Goal: Communication & Community: Answer question/provide support

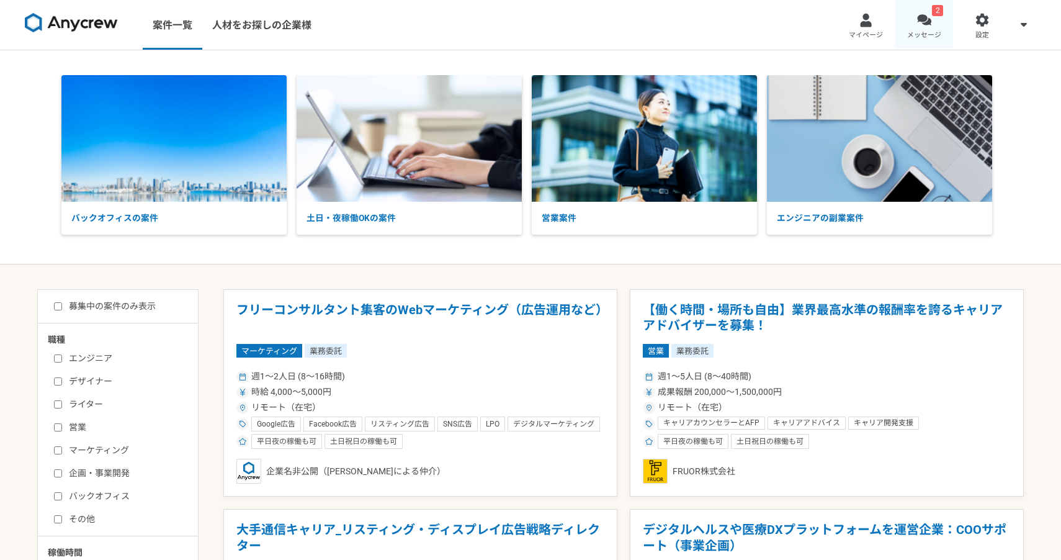
click at [928, 27] on div at bounding box center [924, 20] width 14 height 14
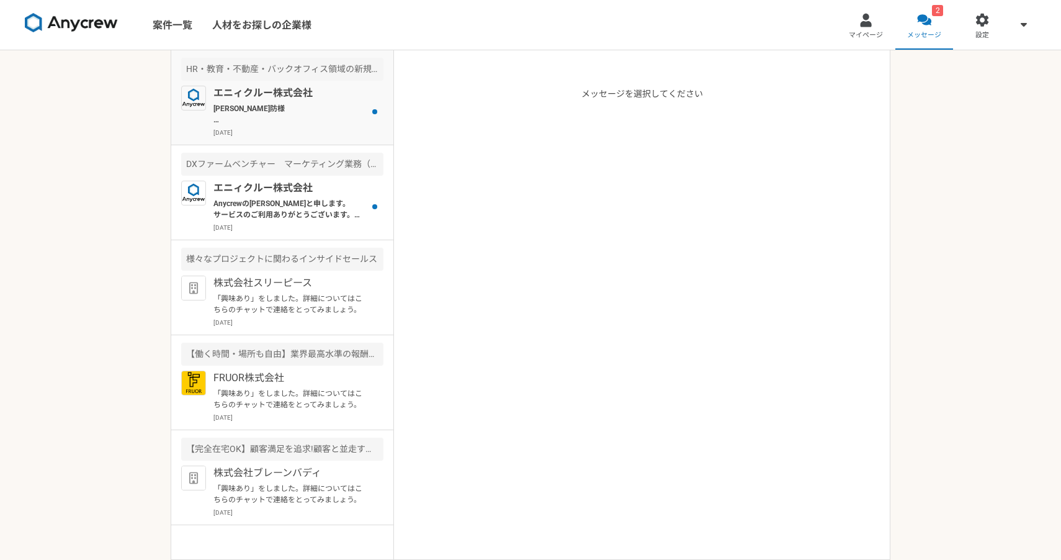
click at [350, 120] on p "[PERSON_NAME]防様 Anycrewの[PERSON_NAME]と申します。 案件にご興味をお持ちいただきありがとうございます。 ご応募にあたり、下…" at bounding box center [290, 114] width 153 height 22
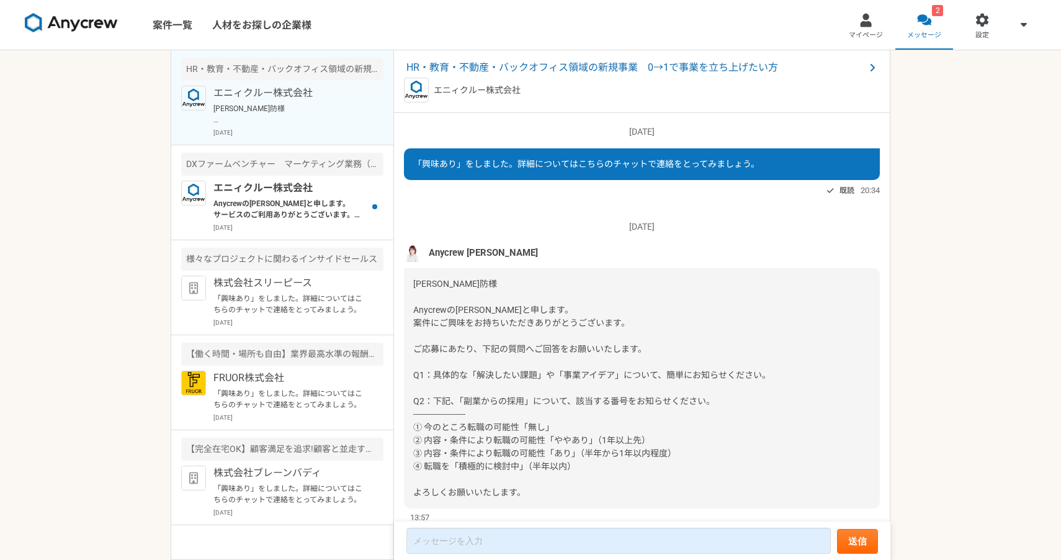
scroll to position [38, 0]
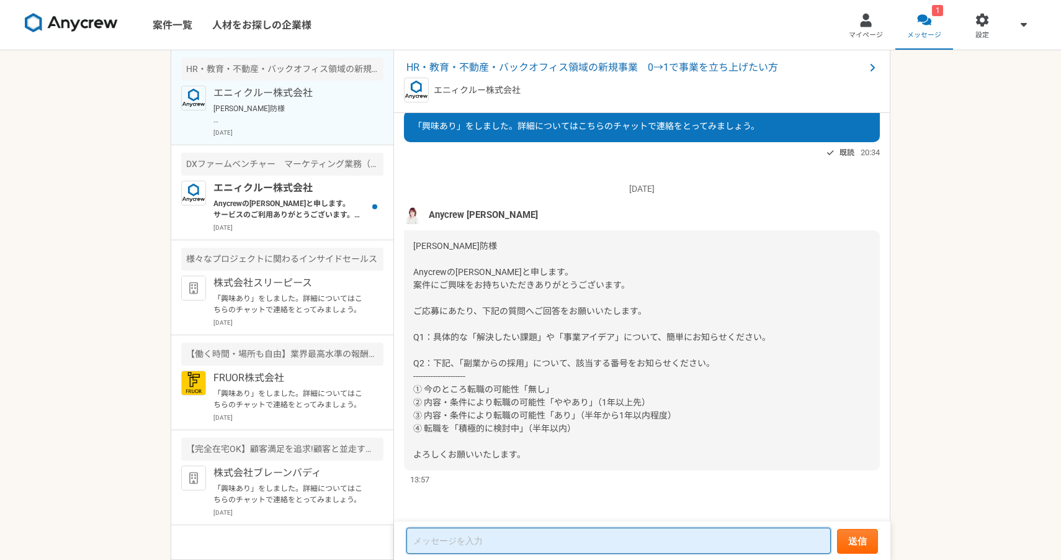
click at [506, 537] on textarea at bounding box center [619, 541] width 425 height 26
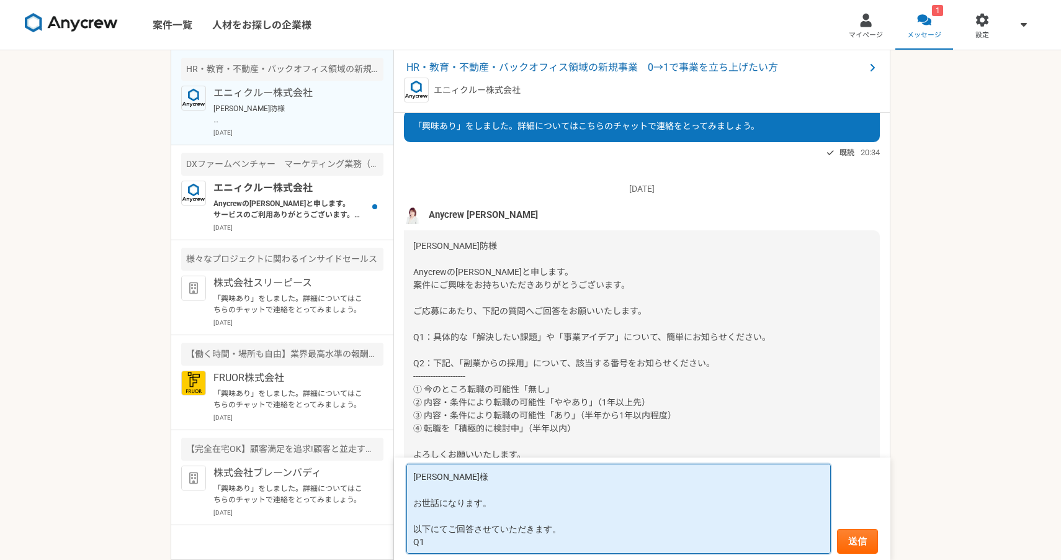
type textarea "[PERSON_NAME]様 お世話になります。 以下にてご回答させていただきます。 Q1："
drag, startPoint x: 497, startPoint y: 538, endPoint x: 403, endPoint y: 469, distance: 116.5
click at [402, 478] on form "[PERSON_NAME]様 お世話になります。 以下にてご回答させていただきます。 Q1： 送信" at bounding box center [642, 508] width 497 height 102
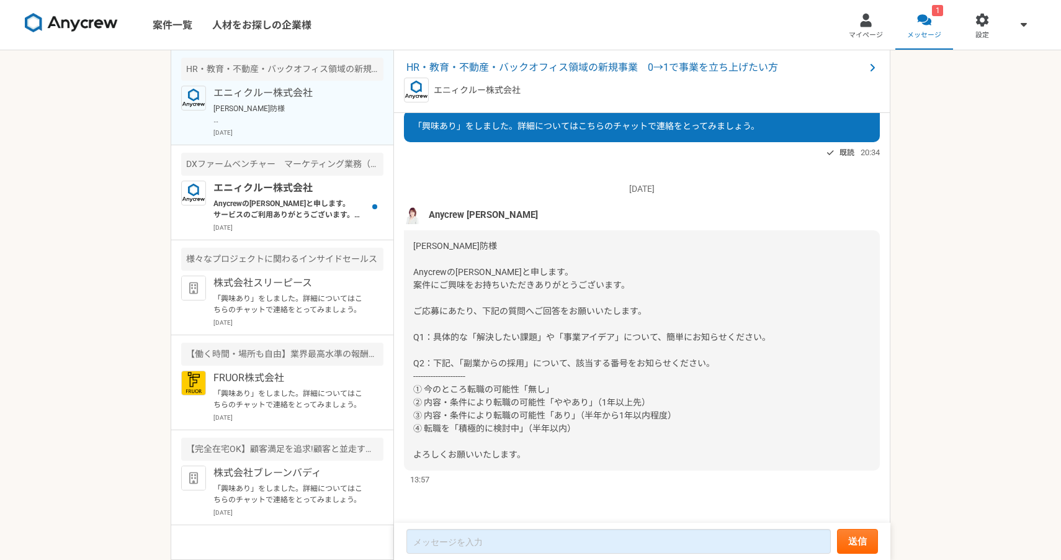
click at [457, 217] on span "Anycrew [PERSON_NAME]" at bounding box center [483, 215] width 109 height 14
click at [302, 201] on p "Anycrewの[PERSON_NAME]と申します。 サービスのご利用ありがとうございます。 プロフィールを拝見して、本案件でご活躍頂けるのではと思いご連絡…" at bounding box center [290, 209] width 153 height 22
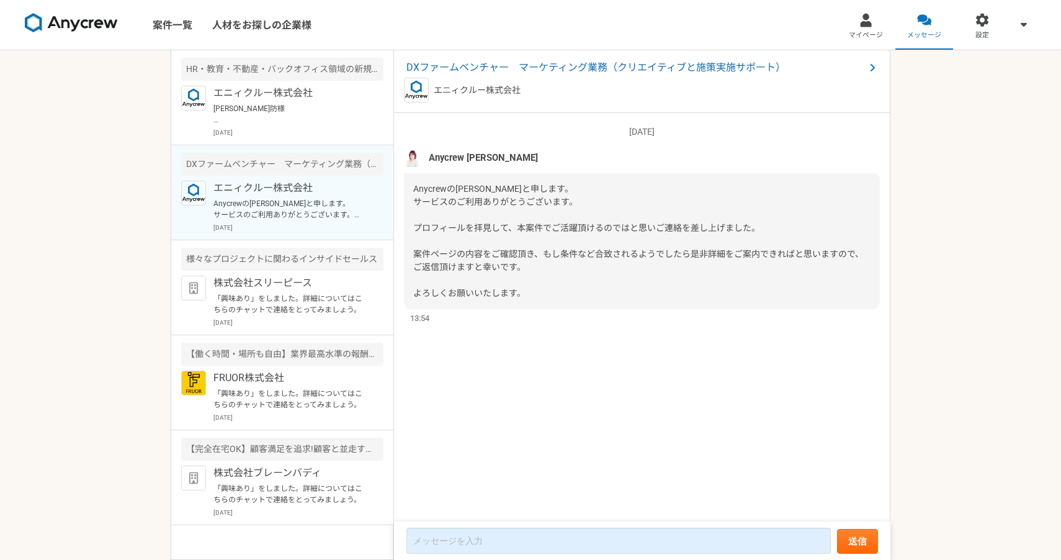
click at [461, 157] on span "Anycrew [PERSON_NAME]" at bounding box center [483, 158] width 109 height 14
click at [194, 193] on img at bounding box center [193, 193] width 25 height 25
click at [867, 65] on span at bounding box center [872, 67] width 15 height 15
click at [335, 112] on p "[PERSON_NAME]防様 Anycrewの[PERSON_NAME]と申します。 案件にご興味をお持ちいただきありがとうございます。 ご応募にあたり、下…" at bounding box center [290, 114] width 153 height 22
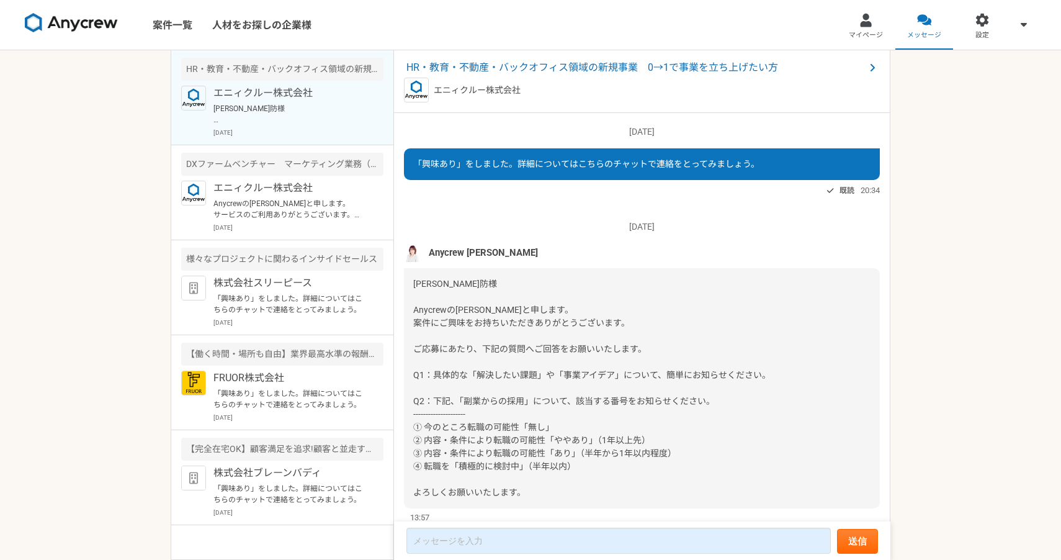
scroll to position [38, 0]
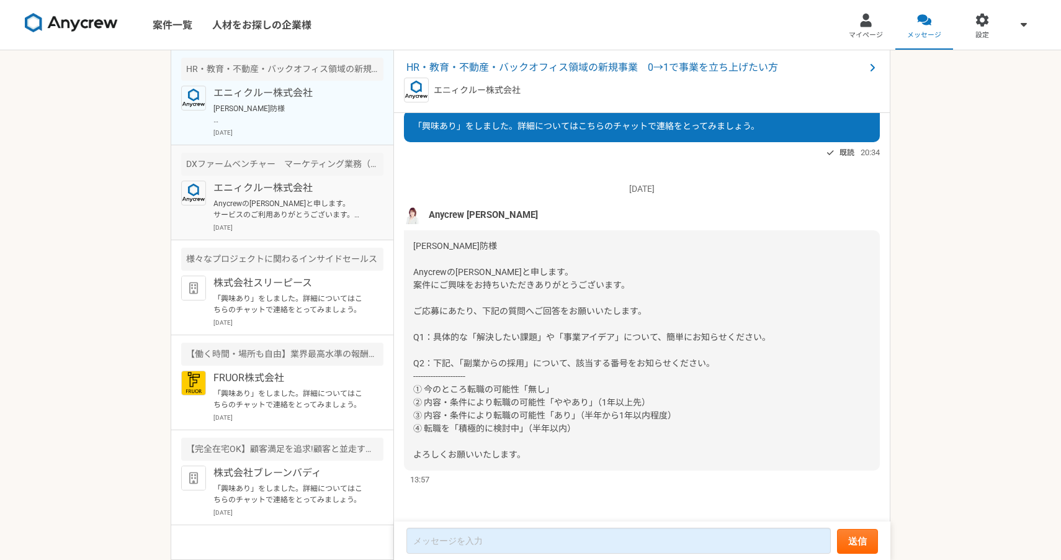
click at [335, 218] on p "Anycrewの[PERSON_NAME]と申します。 サービスのご利用ありがとうございます。 プロフィールを拝見して、本案件でご活躍頂けるのではと思いご連絡…" at bounding box center [290, 209] width 153 height 22
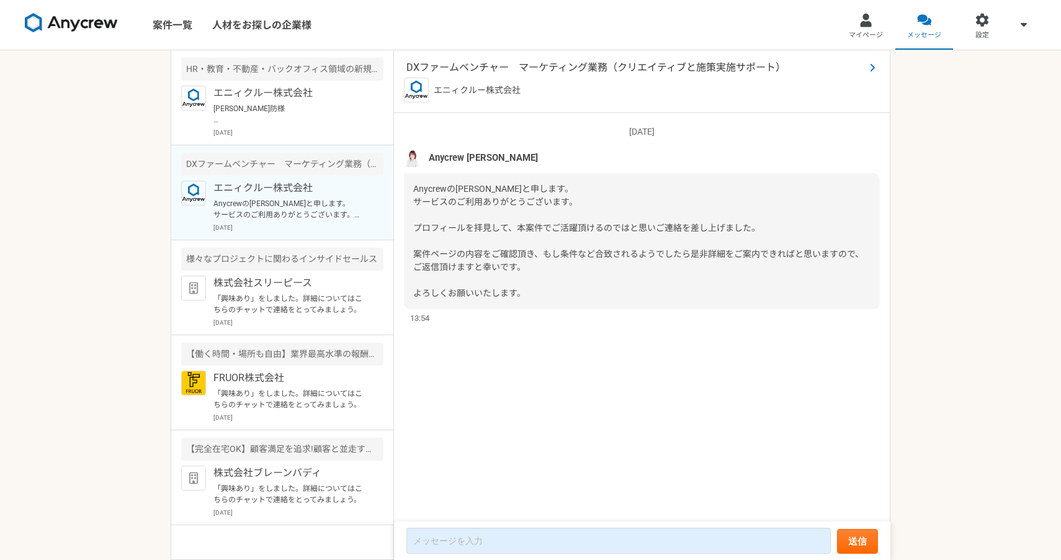
click at [872, 67] on icon at bounding box center [873, 68] width 6 height 10
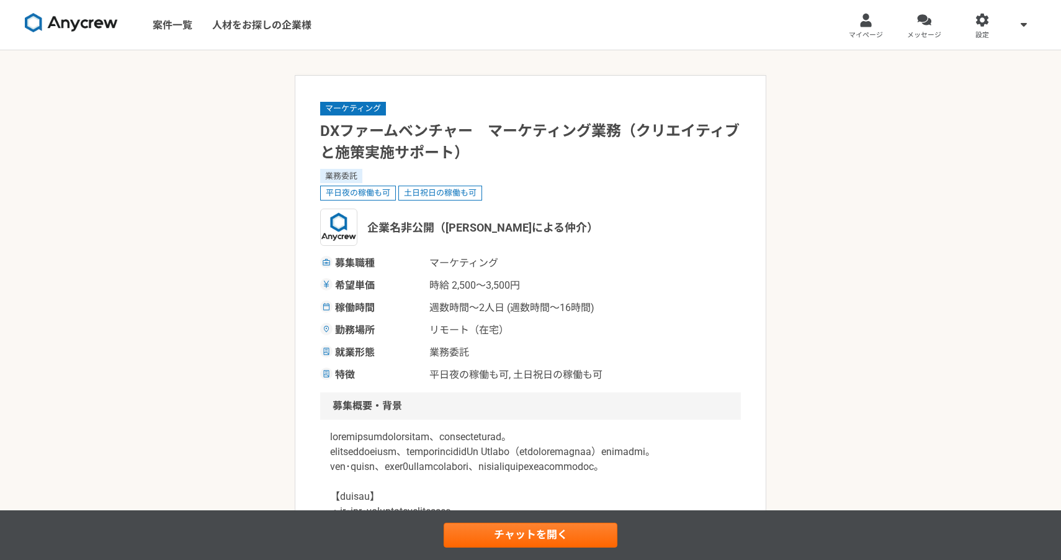
click at [84, 22] on img at bounding box center [71, 23] width 93 height 20
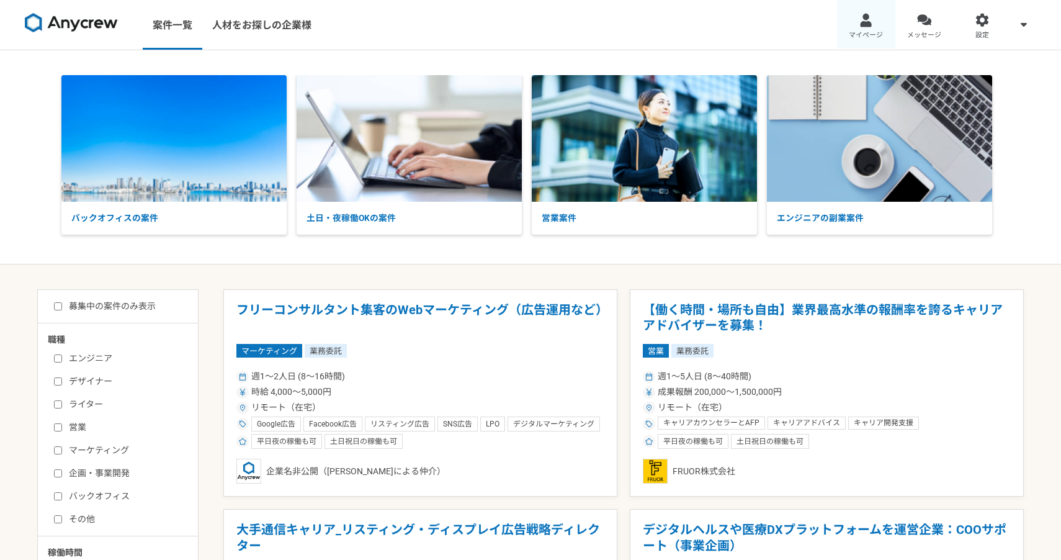
click at [866, 11] on link "マイページ" at bounding box center [866, 25] width 58 height 50
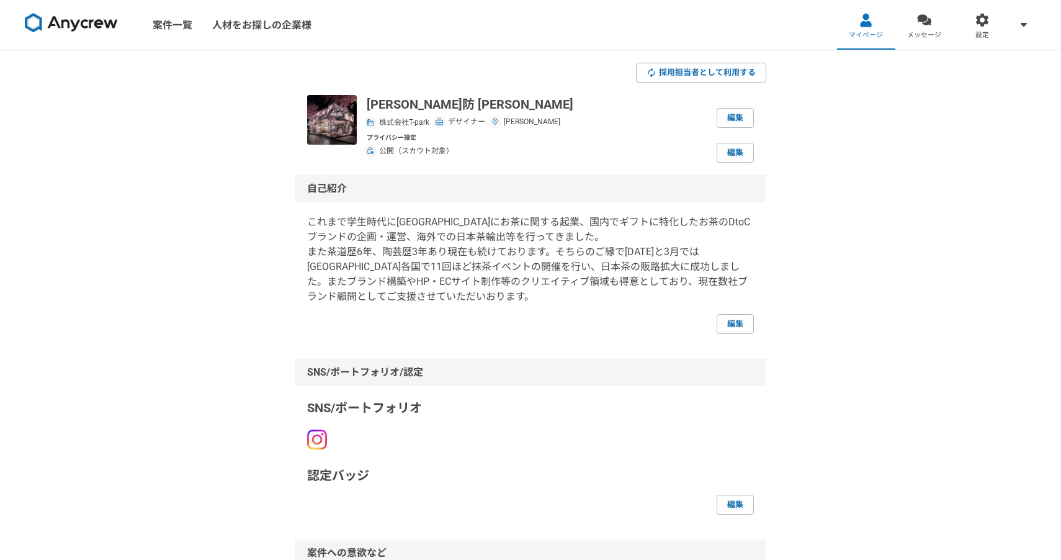
click at [86, 28] on img at bounding box center [71, 23] width 93 height 20
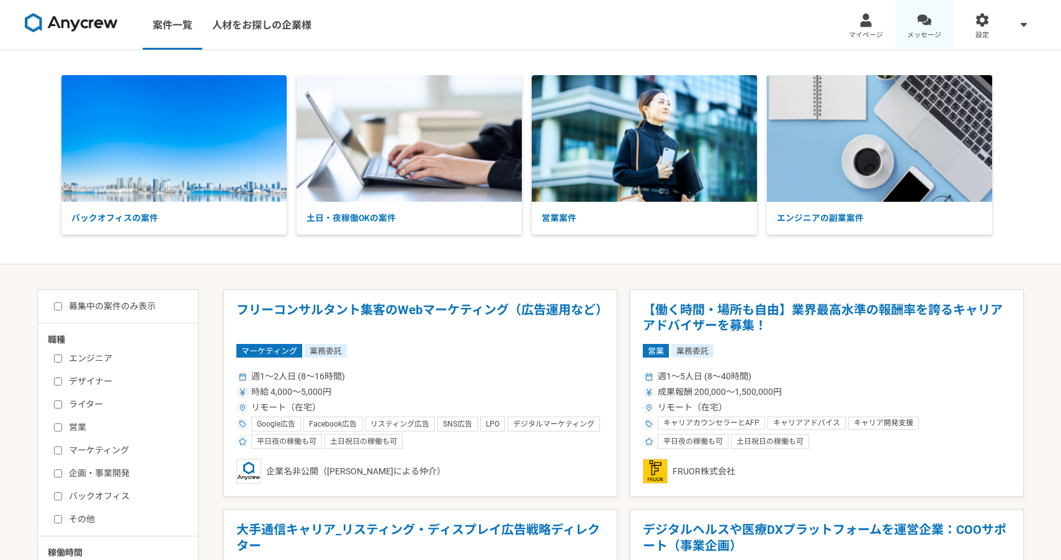
click at [902, 20] on link "メッセージ" at bounding box center [925, 25] width 58 height 50
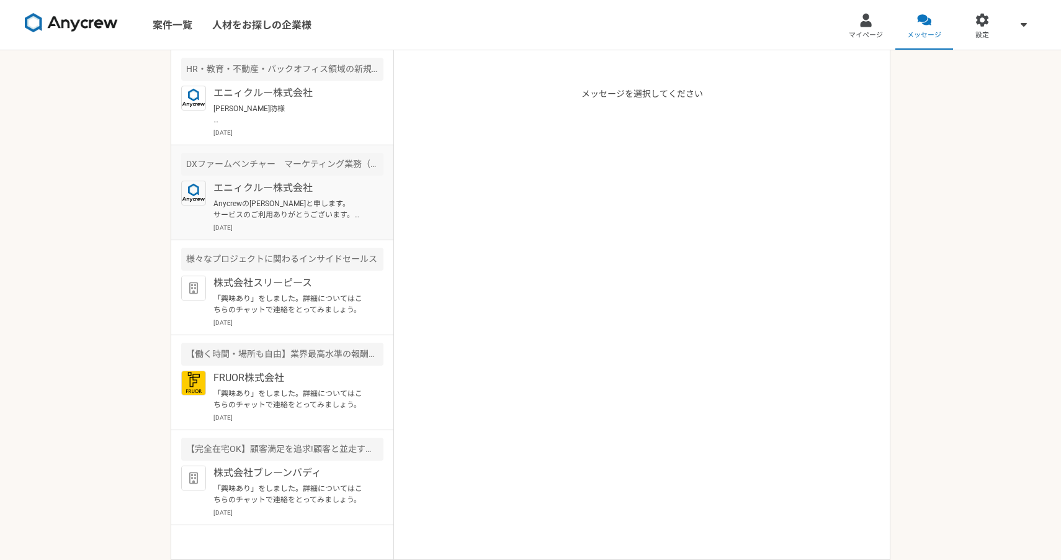
click at [305, 210] on p "Anycrewの[PERSON_NAME]と申します。 サービスのご利用ありがとうございます。 プロフィールを拝見して、本案件でご活躍頂けるのではと思いご連絡…" at bounding box center [290, 209] width 153 height 22
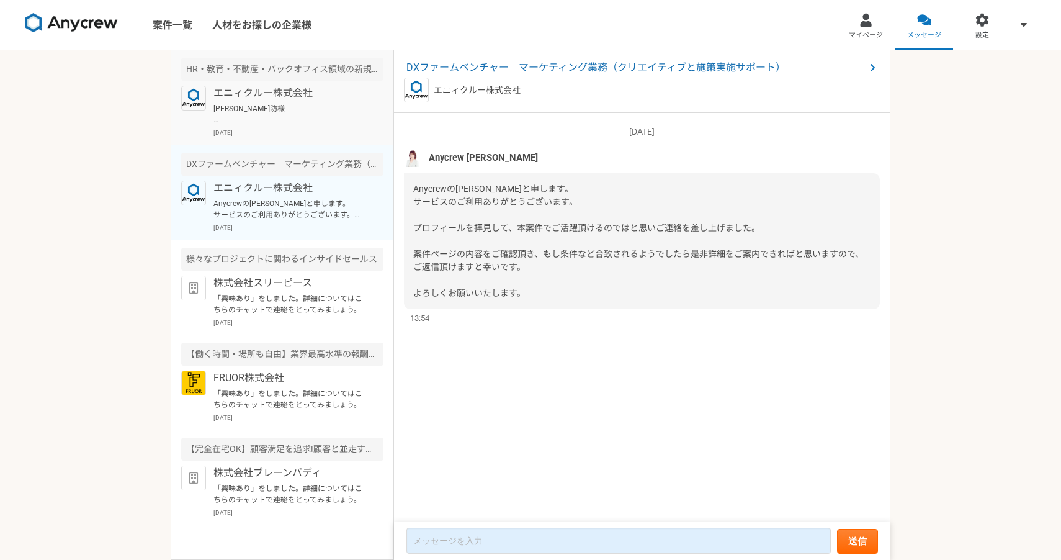
click at [327, 122] on p "[PERSON_NAME]防様 Anycrewの[PERSON_NAME]と申します。 案件にご興味をお持ちいただきありがとうございます。 ご応募にあたり、下…" at bounding box center [290, 114] width 153 height 22
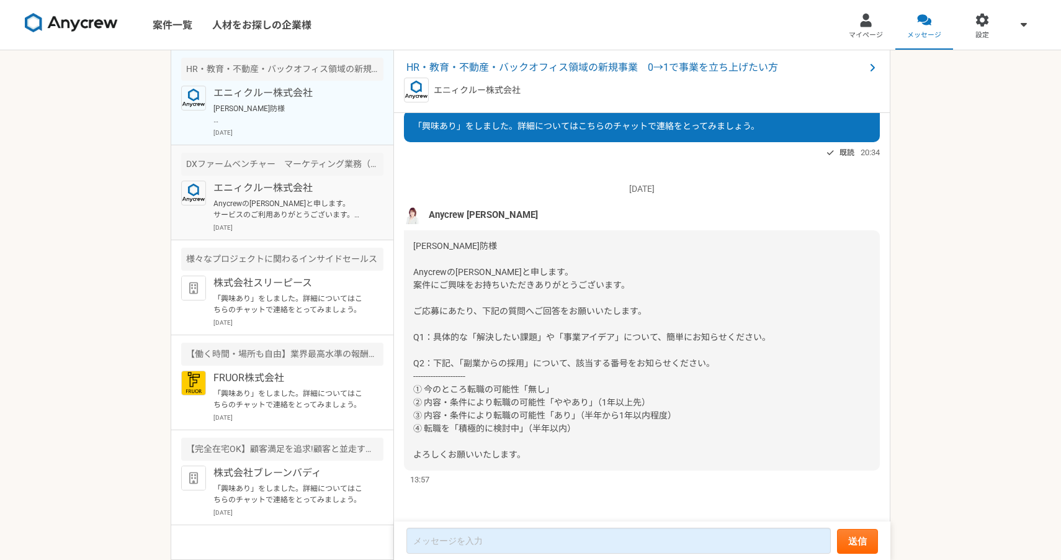
click at [297, 203] on p "Anycrewの[PERSON_NAME]と申します。 サービスのご利用ありがとうございます。 プロフィールを拝見して、本案件でご活躍頂けるのではと思いご連絡…" at bounding box center [290, 209] width 153 height 22
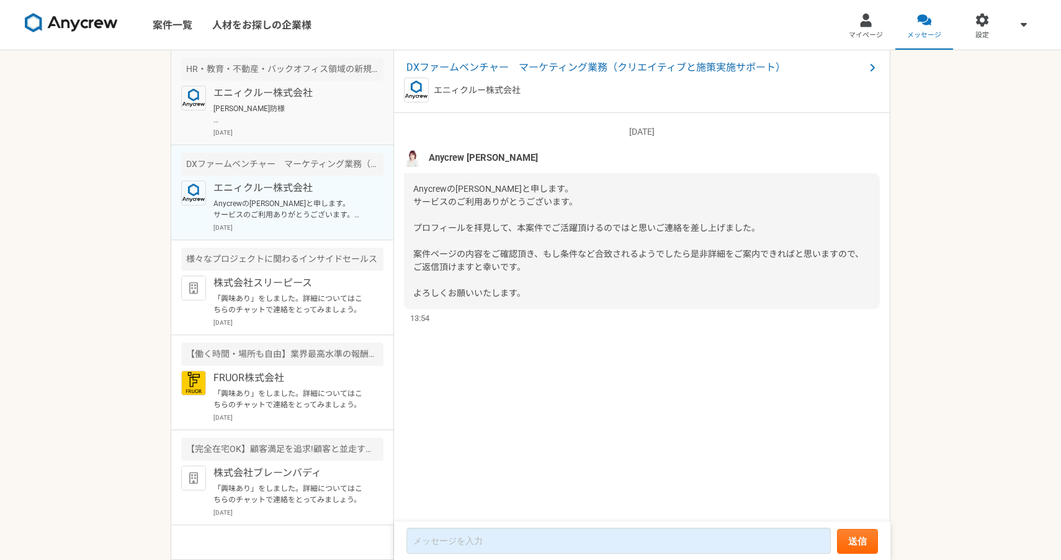
click at [315, 135] on p "[DATE]" at bounding box center [299, 132] width 170 height 9
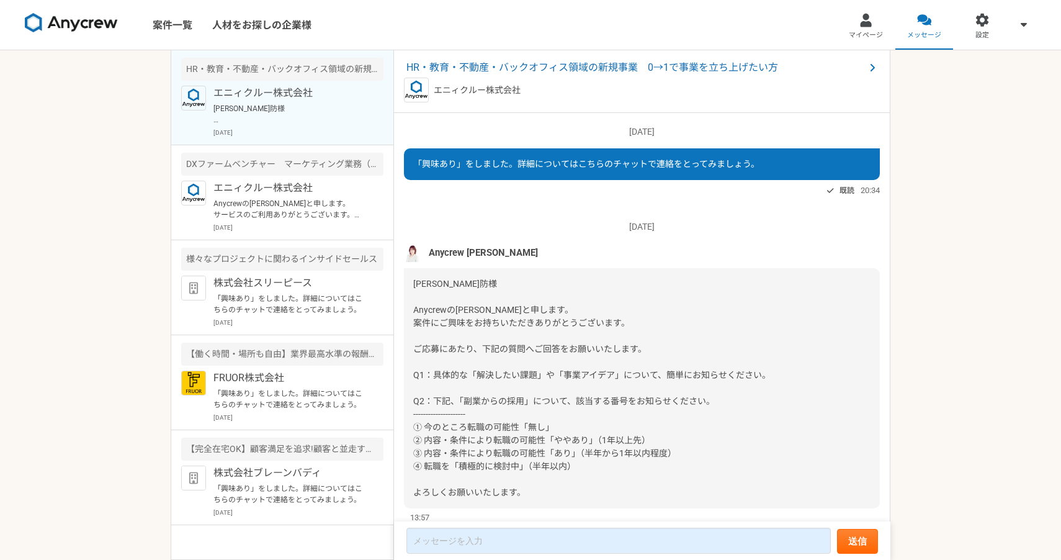
scroll to position [38, 0]
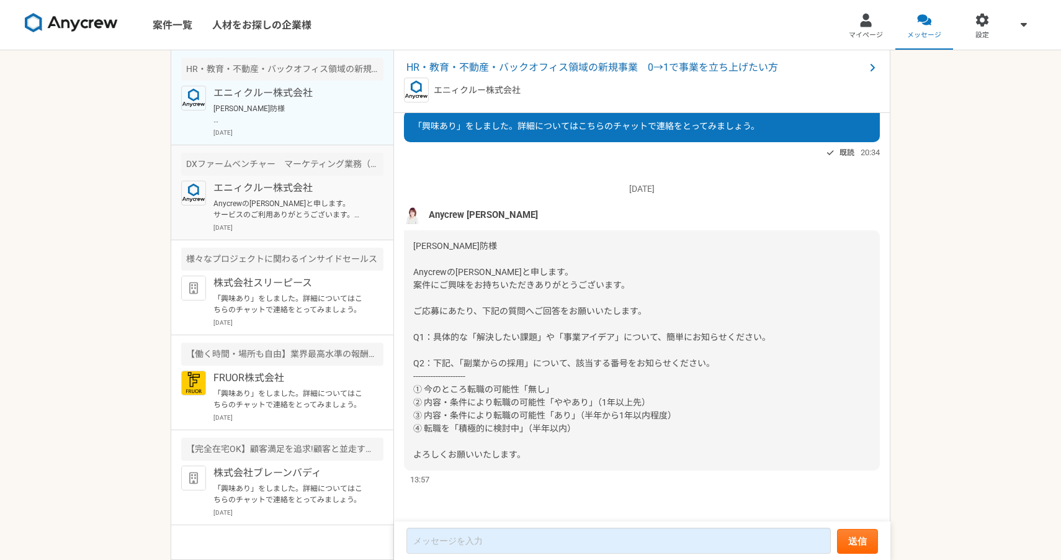
click at [322, 192] on p "エニィクルー株式会社" at bounding box center [290, 188] width 153 height 15
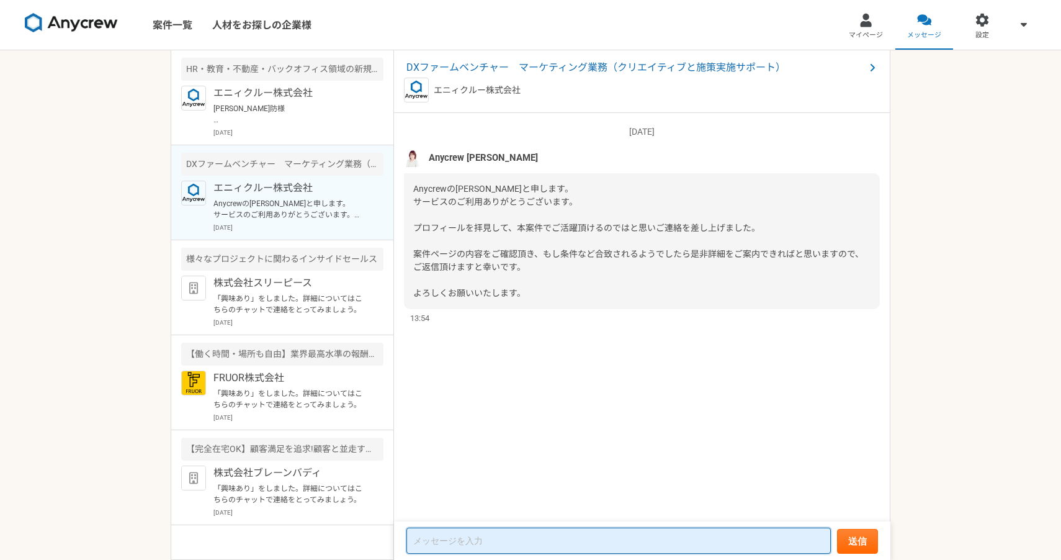
click at [504, 546] on textarea at bounding box center [619, 541] width 425 height 26
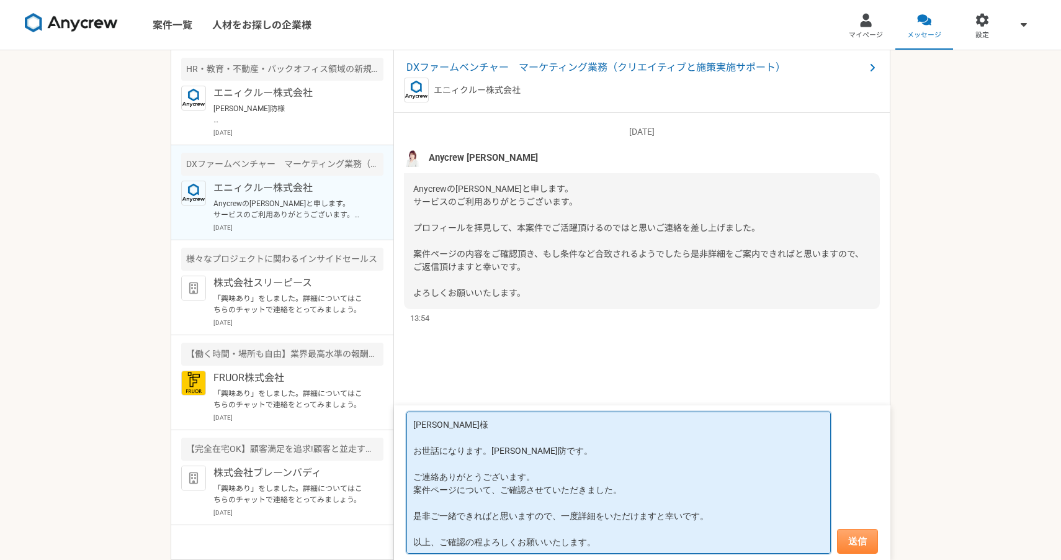
type textarea "[PERSON_NAME]様 お世話になります。[PERSON_NAME]防です。 ご連絡ありがとうございます。 案件ページについて、ご確認させていただきまし…"
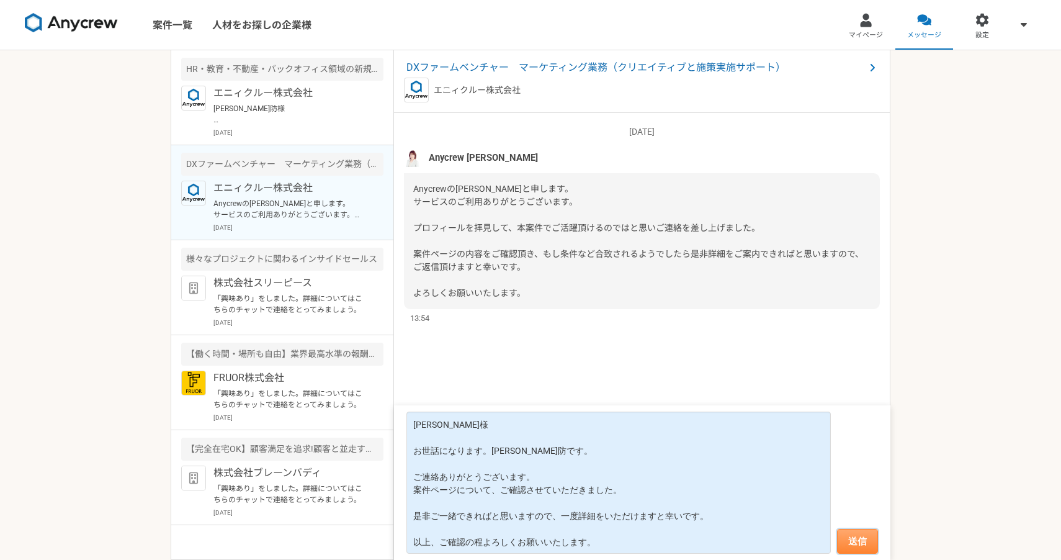
click at [861, 542] on button "送信" at bounding box center [857, 541] width 41 height 25
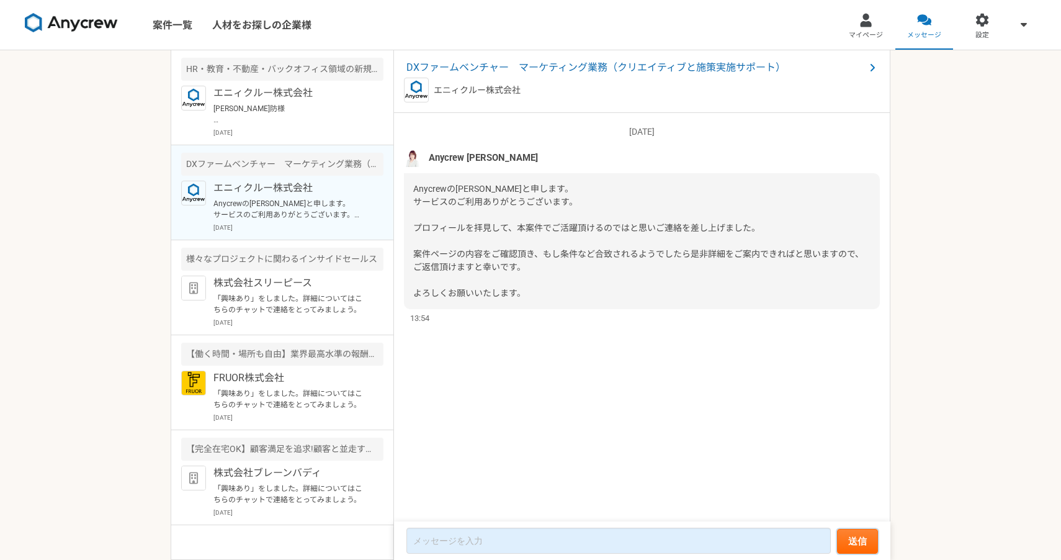
scroll to position [12, 0]
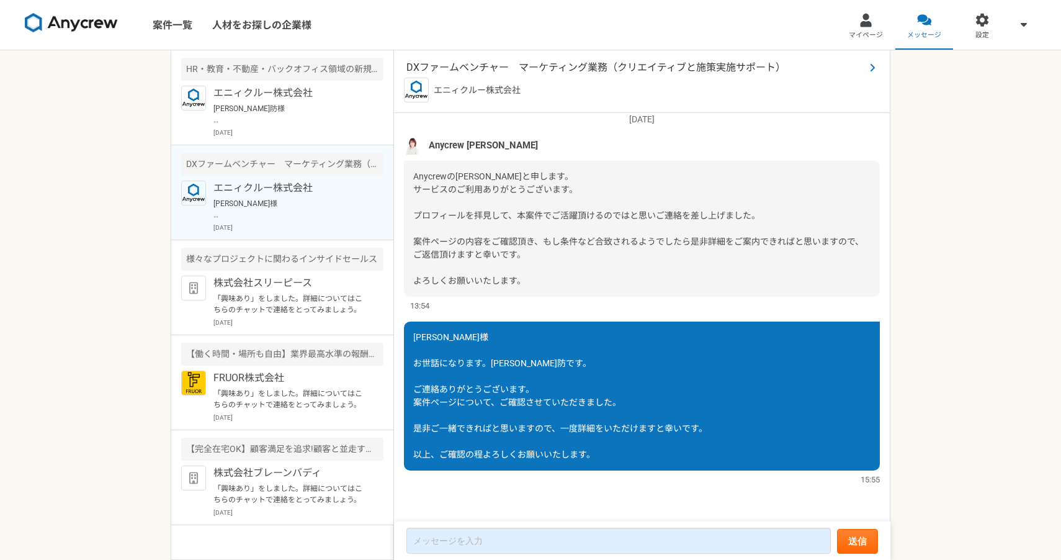
click at [865, 65] on span at bounding box center [872, 67] width 15 height 15
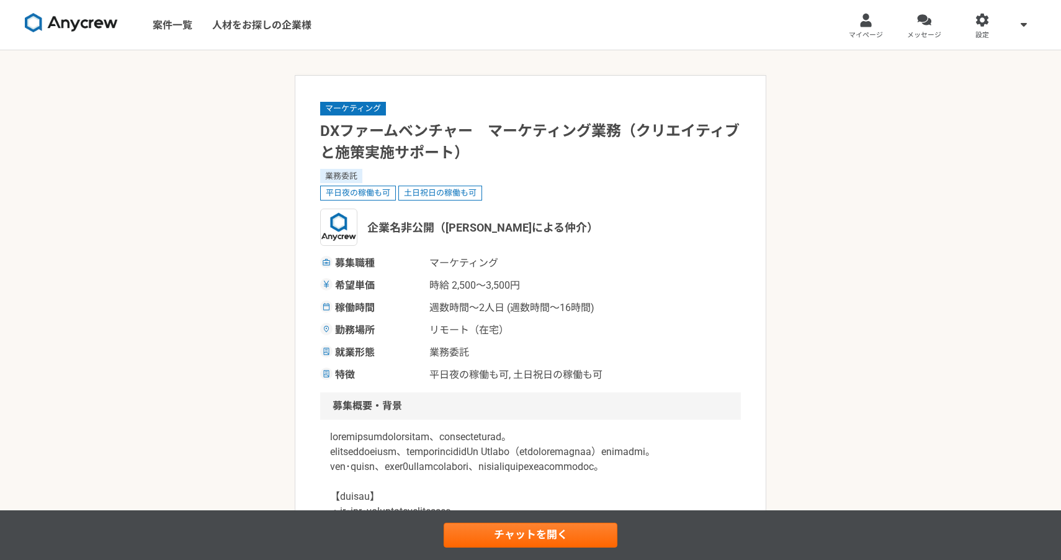
click at [86, 23] on img at bounding box center [71, 23] width 93 height 20
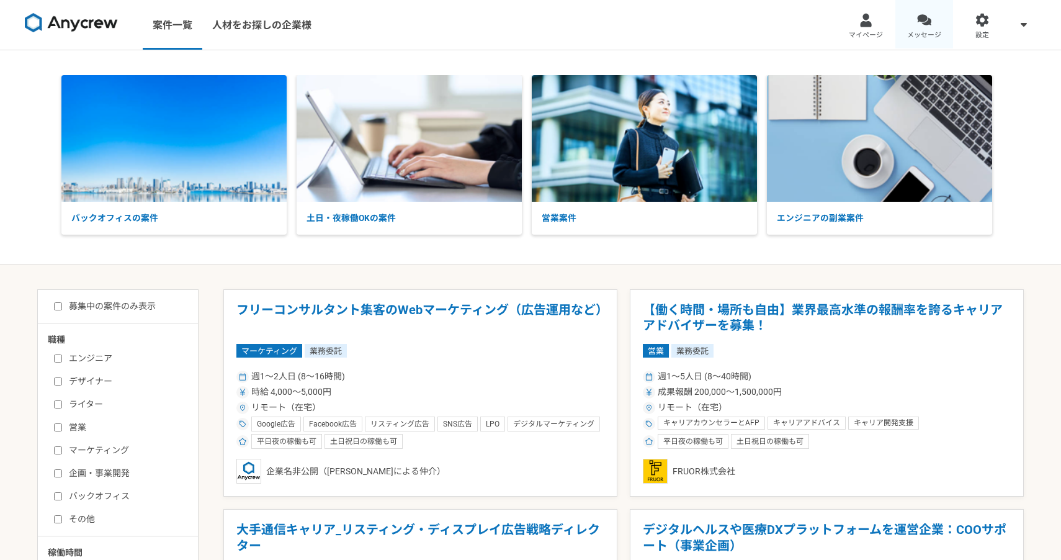
click at [913, 26] on link "メッセージ" at bounding box center [925, 25] width 58 height 50
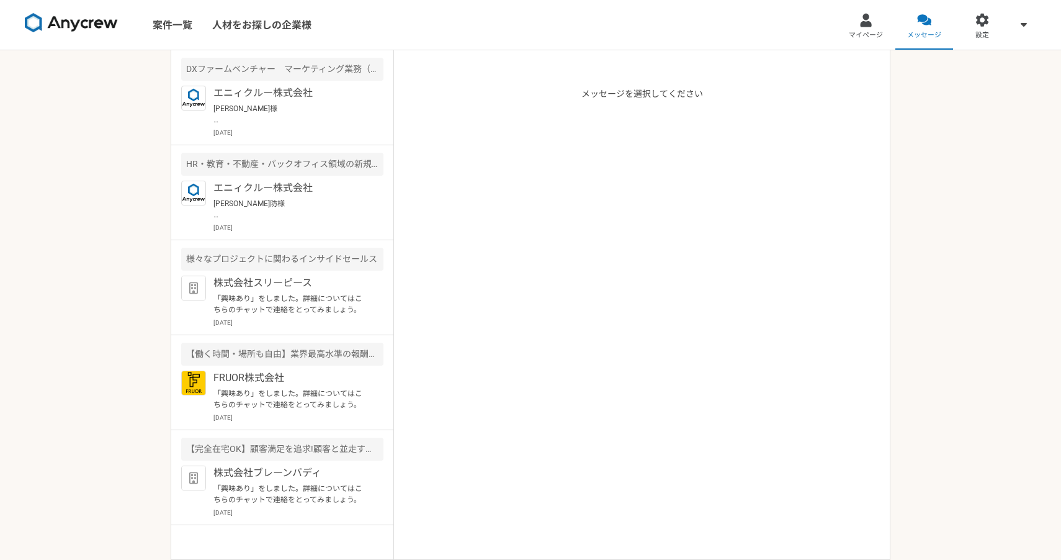
click at [83, 22] on img at bounding box center [71, 23] width 93 height 20
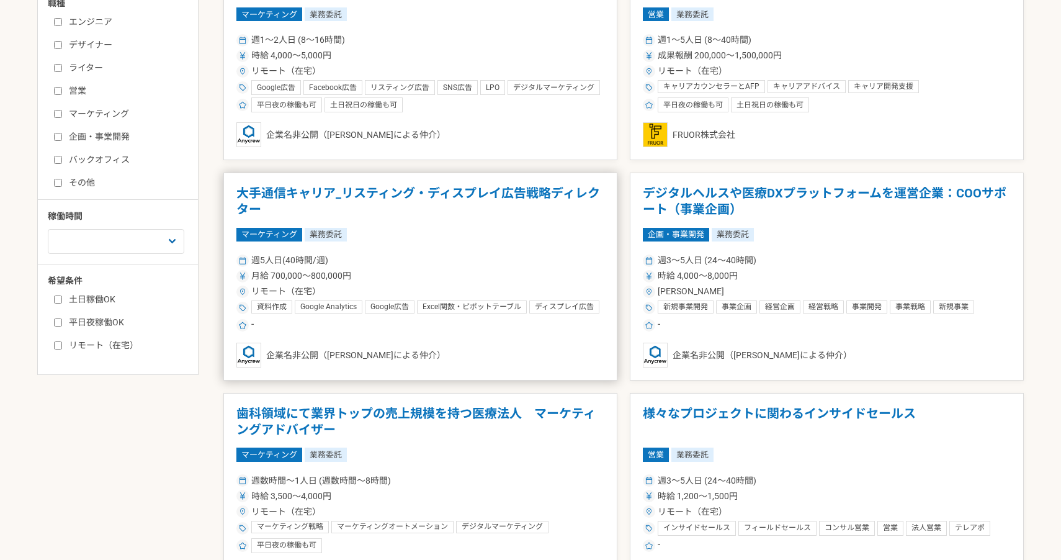
scroll to position [340, 0]
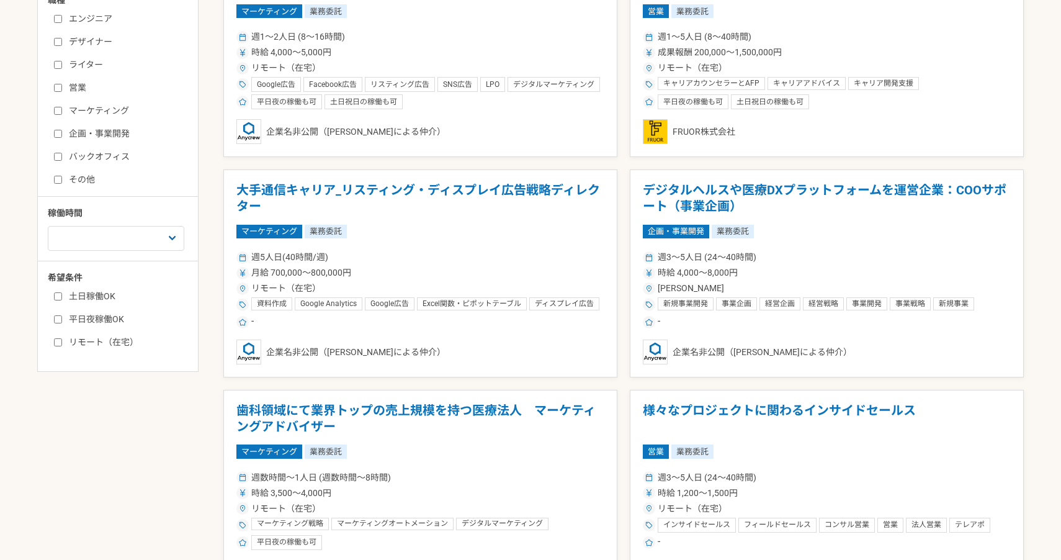
click at [60, 334] on div "土日稼働OK 平日夜稼働OK リモート（在宅）" at bounding box center [122, 317] width 149 height 63
click at [57, 344] on input "リモート（在宅）" at bounding box center [58, 342] width 8 height 8
checkbox input "true"
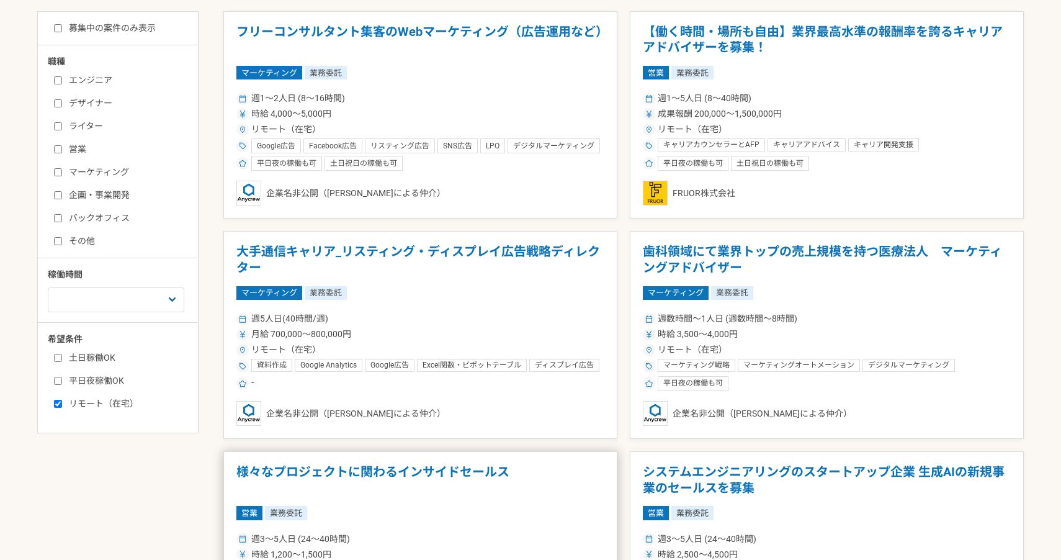
scroll to position [354, 0]
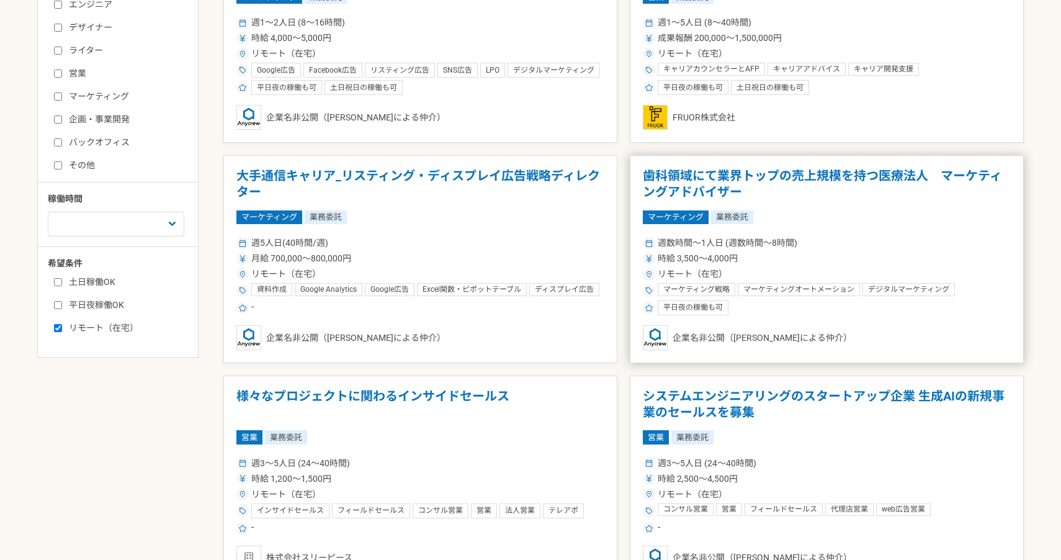
click at [928, 227] on article "歯科領域にて業界トップの売上規模を持つ医療法人　マーケティングアドバイザー マーケティング 業務委託 週数時間〜1人日 (週数時間〜8時間) 時給 3,500…" at bounding box center [827, 259] width 394 height 208
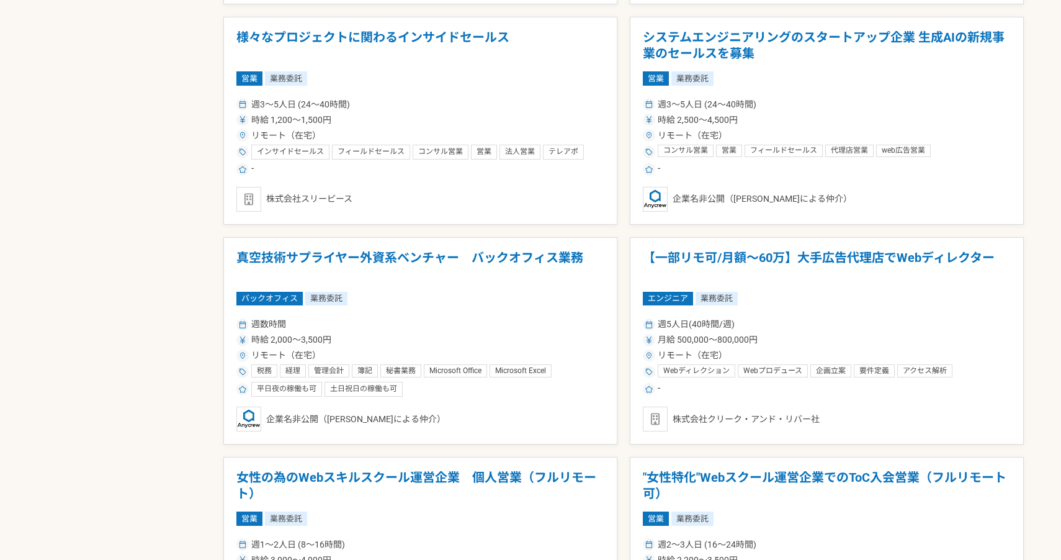
scroll to position [723, 0]
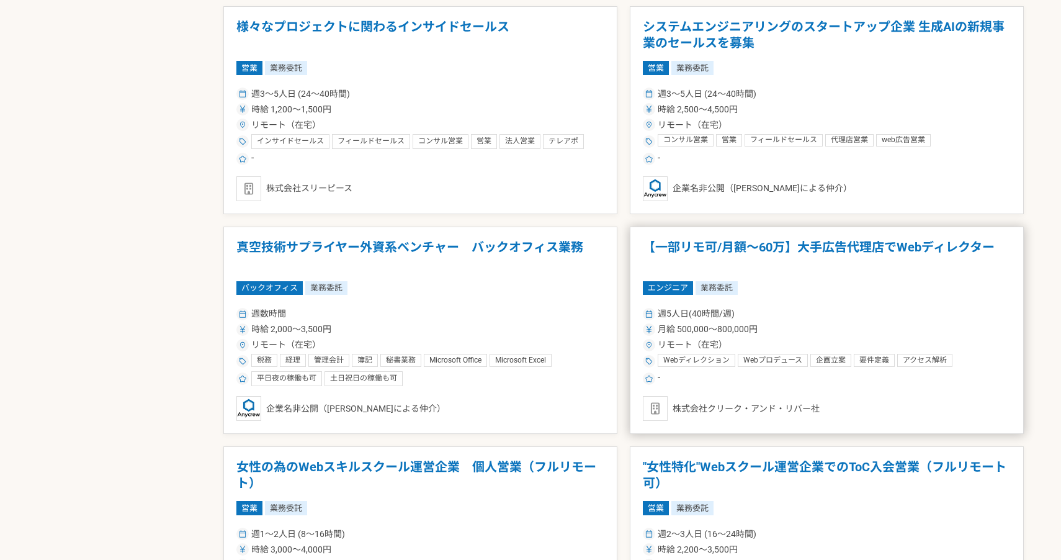
click at [866, 284] on div "エンジニア 業務委託" at bounding box center [827, 288] width 368 height 14
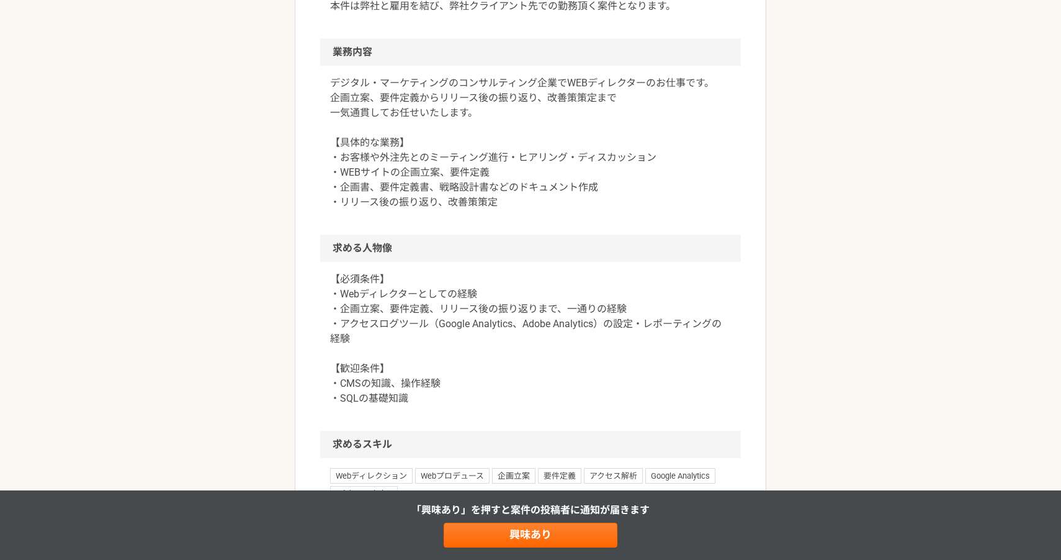
scroll to position [489, 0]
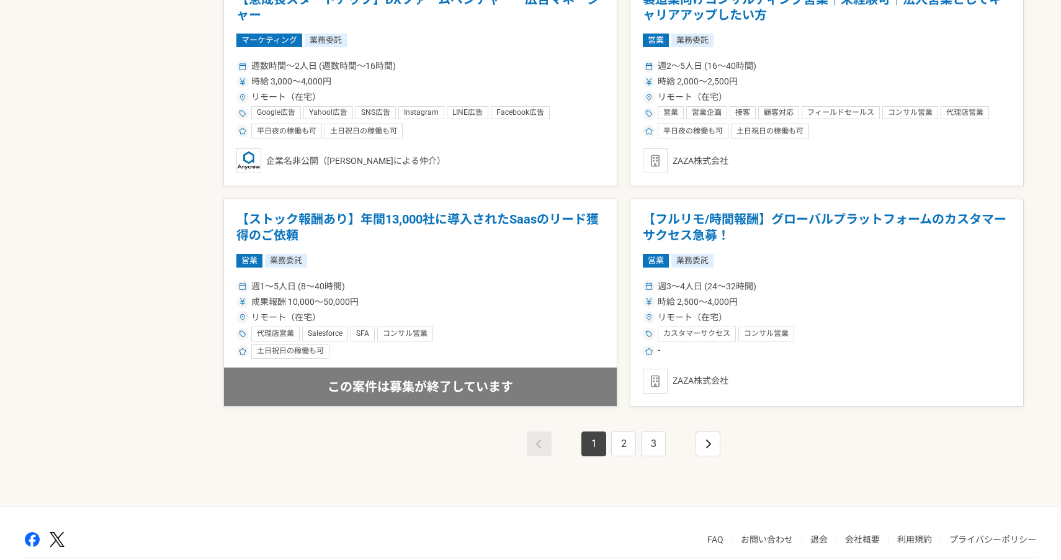
scroll to position [2125, 0]
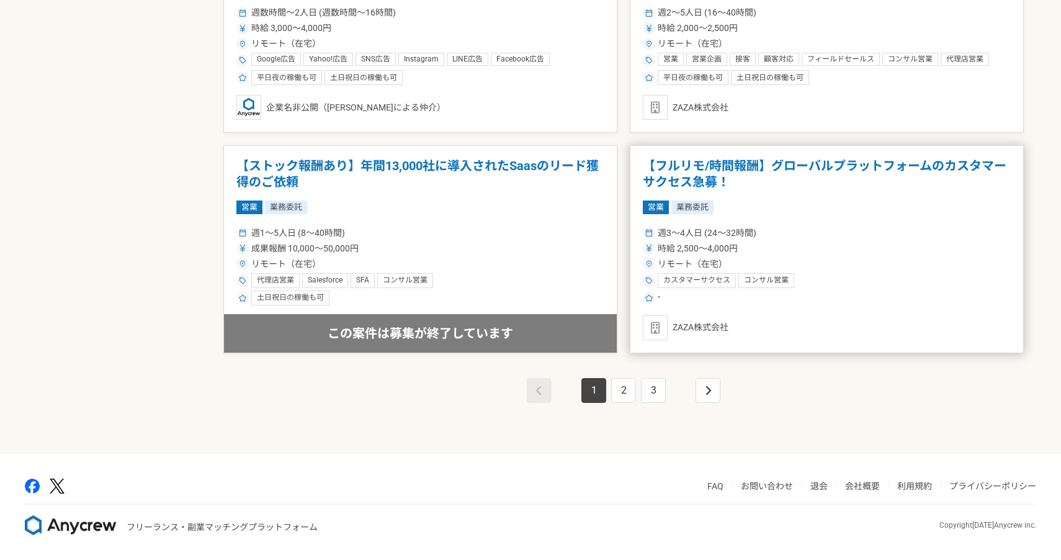
click at [892, 191] on article "【フルリモ/時間報酬】グローバルプラットフォームのカスタマーサクセス急募！ 営業 業務委託 週3〜4人日 (24〜32時間) 時給 2,500〜4,000円 …" at bounding box center [827, 249] width 394 height 208
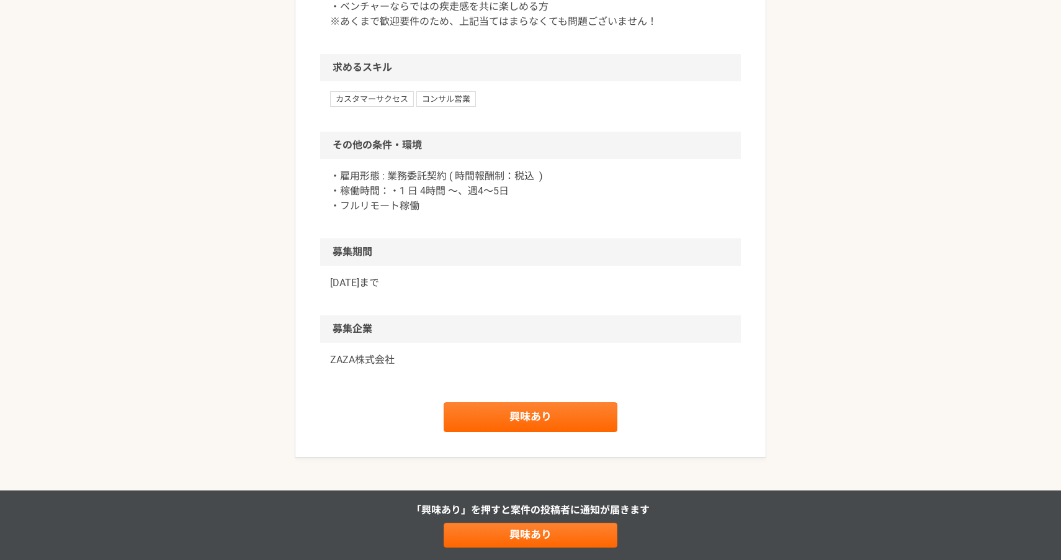
scroll to position [958, 0]
click at [569, 431] on link "興味あり" at bounding box center [531, 416] width 174 height 30
